Goal: Navigation & Orientation: Find specific page/section

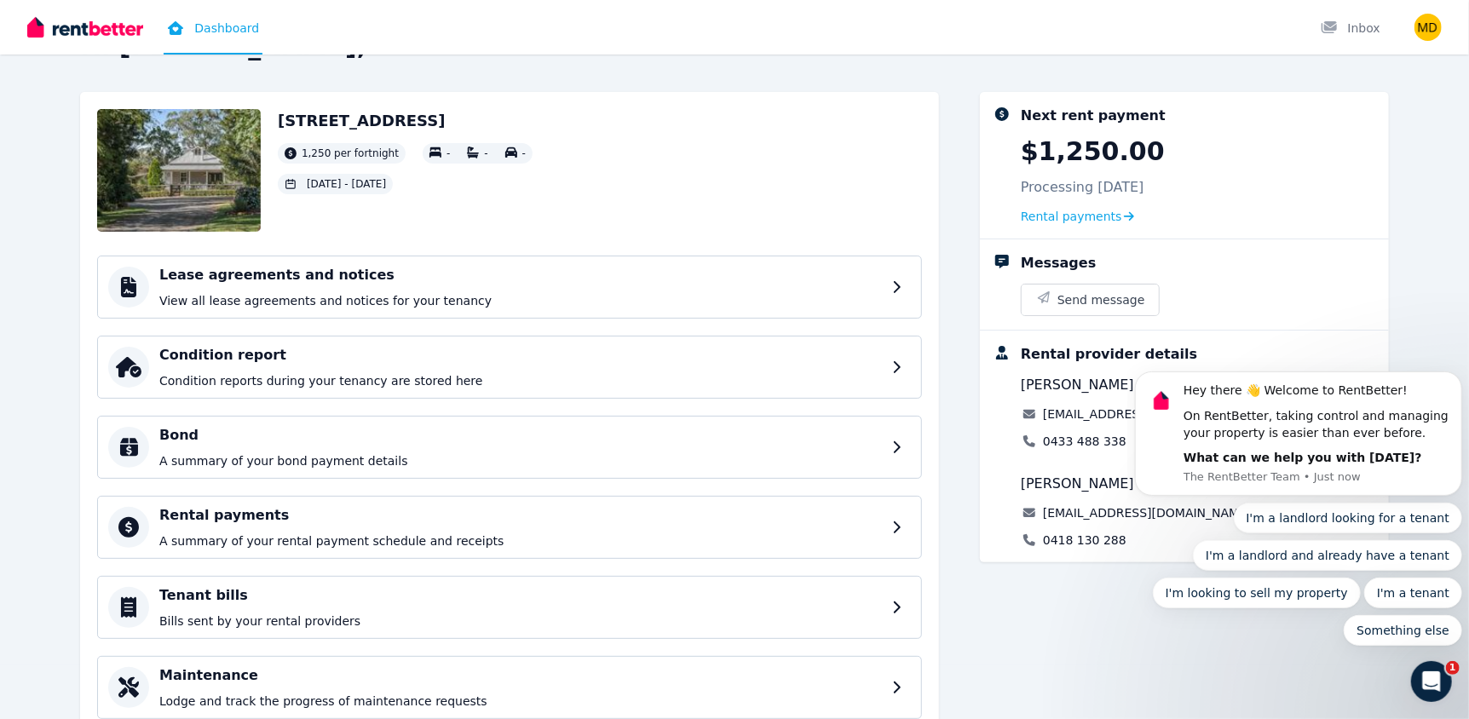
scroll to position [84, 0]
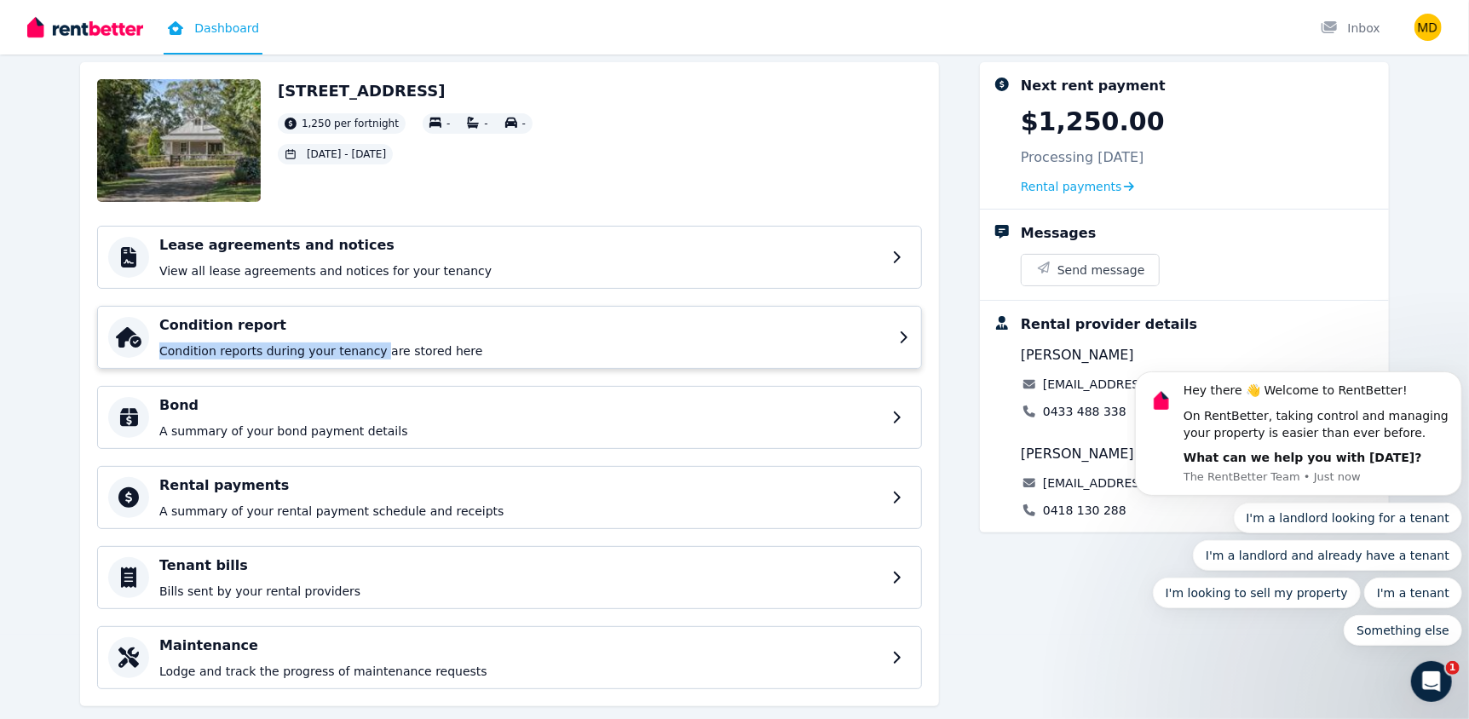
click at [361, 338] on div "Condition report Condition reports during your tenancy are stored here" at bounding box center [524, 337] width 730 height 44
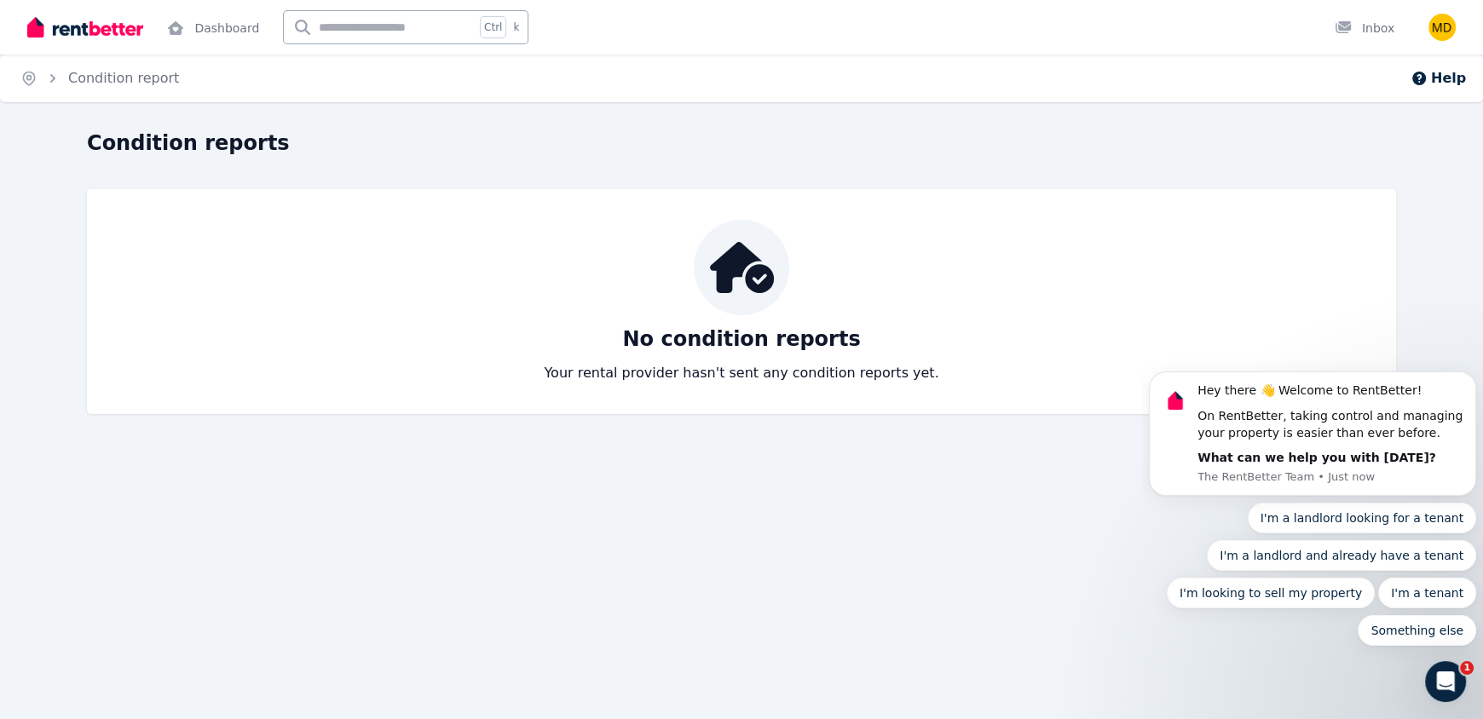
click at [701, 170] on div "Condition reports No condition reports Your rental provider hasn't sent any con…" at bounding box center [741, 272] width 1309 height 285
click at [720, 442] on div "Condition reports No condition reports Your rental provider hasn't sent any con…" at bounding box center [741, 287] width 1483 height 315
click at [790, 152] on div "Condition reports" at bounding box center [736, 146] width 1299 height 32
click at [1399, 22] on div "Open main menu Dashboard Ctrl k Inbox Open user menu" at bounding box center [741, 27] width 1428 height 55
click at [1380, 26] on div "Inbox" at bounding box center [1365, 28] width 60 height 17
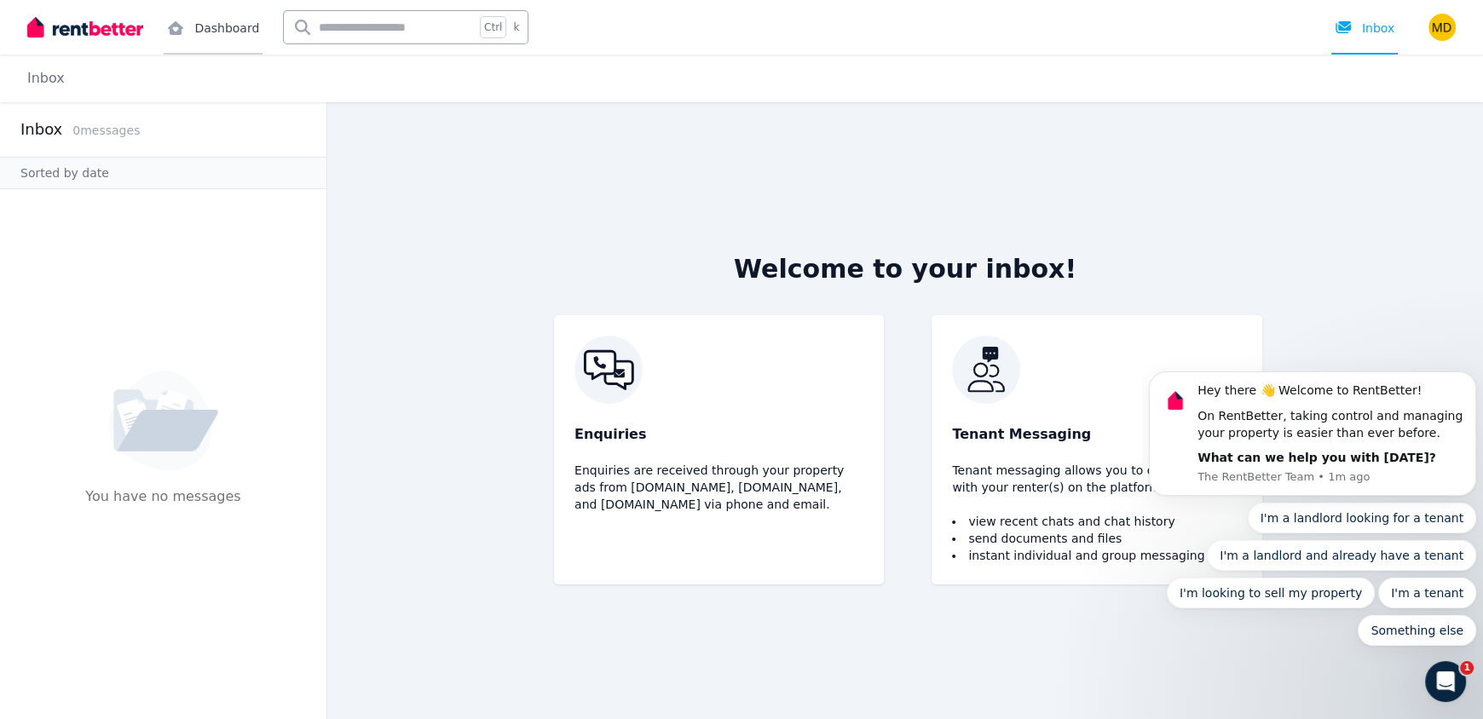
click at [221, 26] on link "Dashboard" at bounding box center [213, 27] width 99 height 55
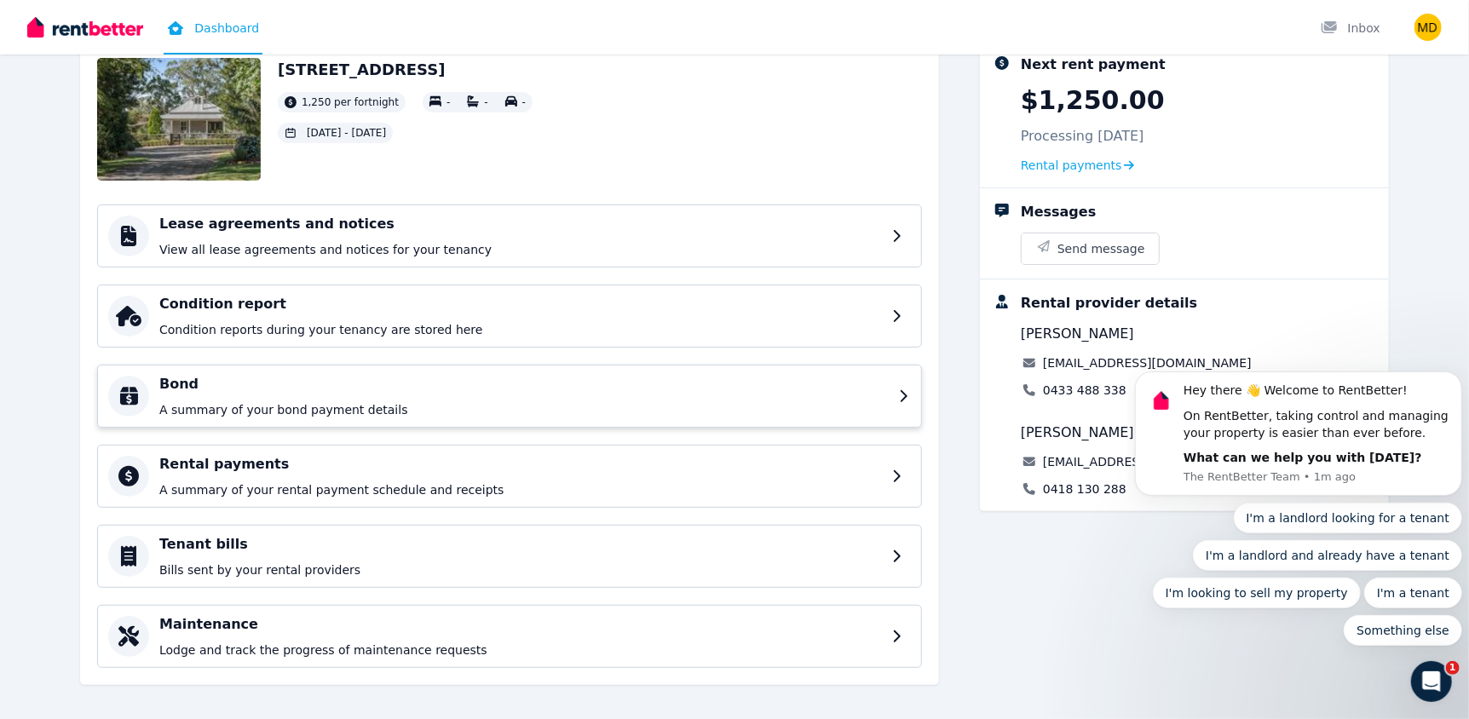
scroll to position [118, 0]
